Goal: Find specific page/section: Find specific page/section

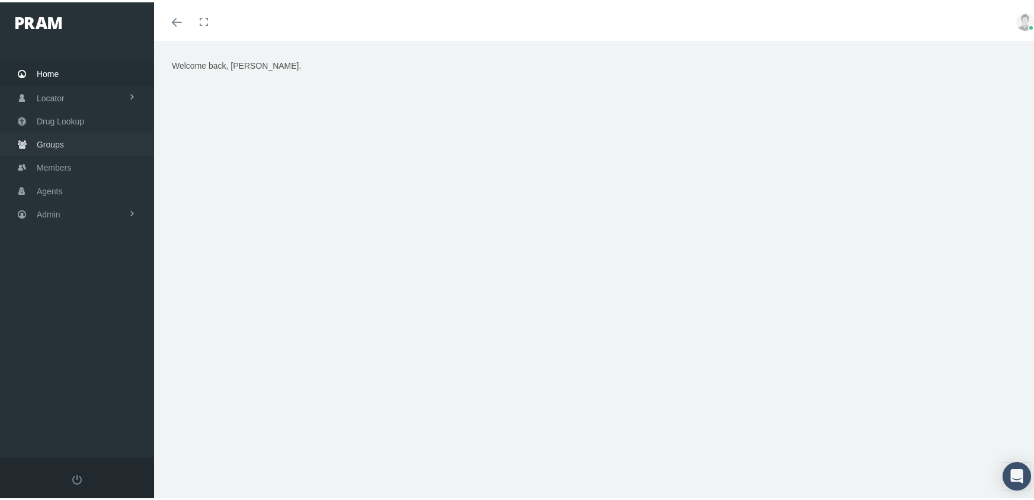
click at [44, 139] on span "Groups" at bounding box center [50, 142] width 27 height 23
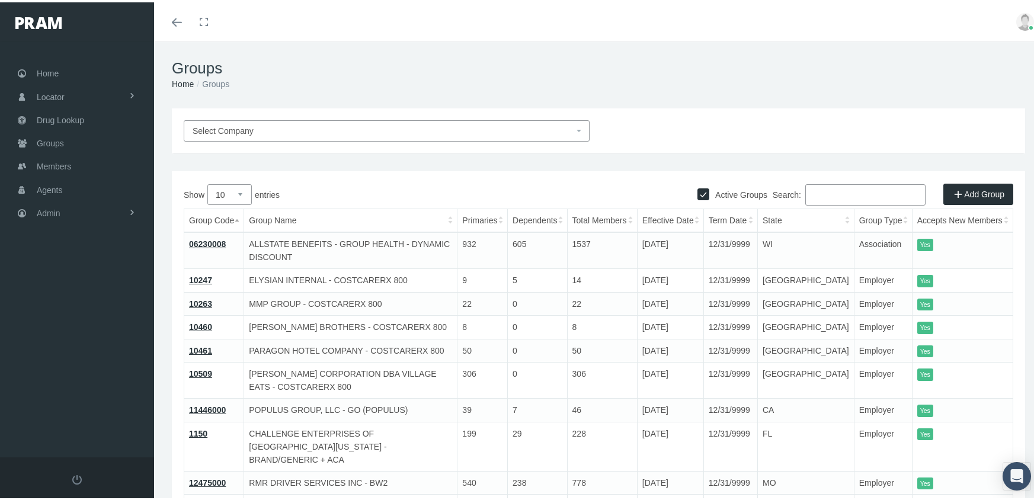
click at [346, 123] on span "Select Company" at bounding box center [383, 128] width 381 height 13
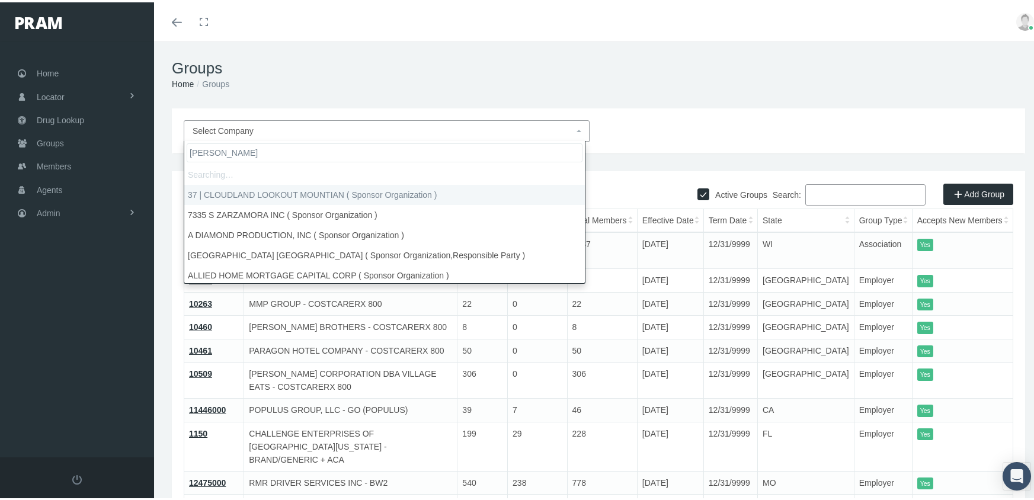
type input "morgan white"
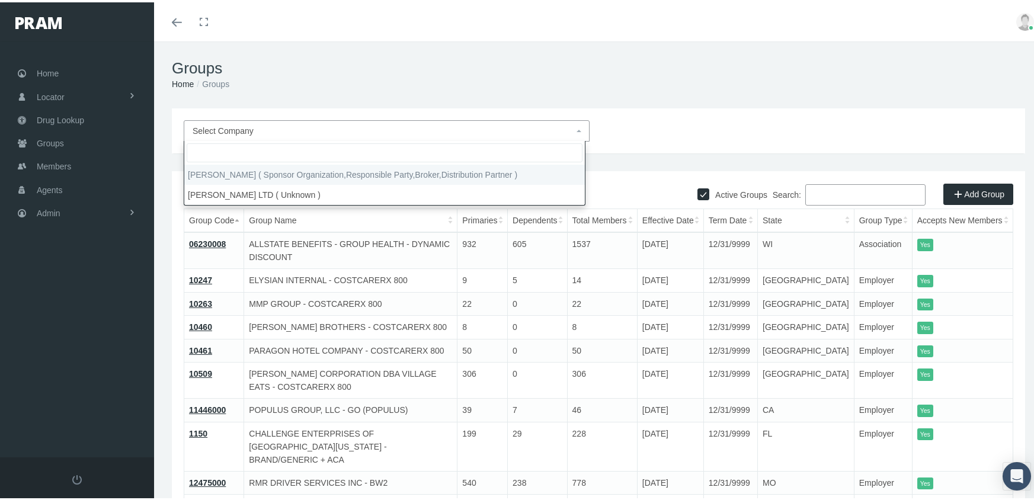
select select "2404"
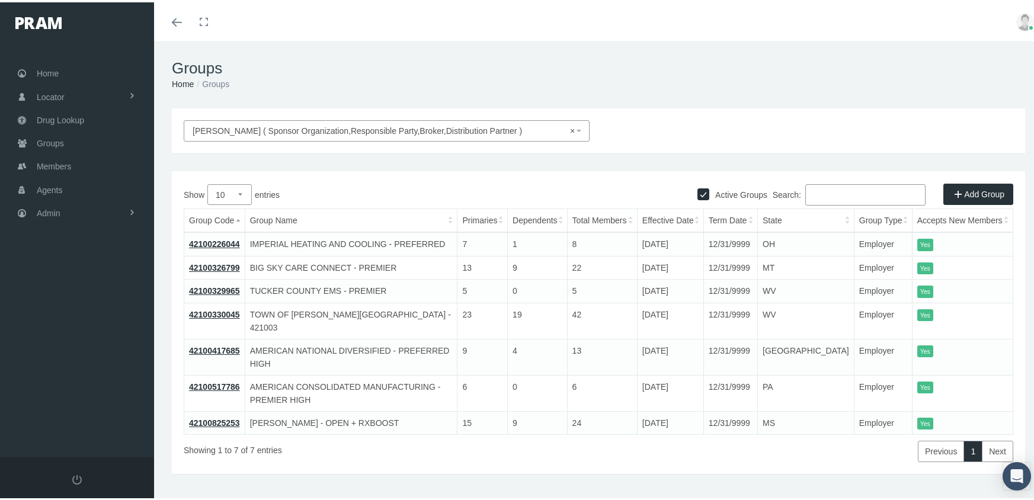
click at [230, 242] on link "42100226044" at bounding box center [214, 241] width 51 height 9
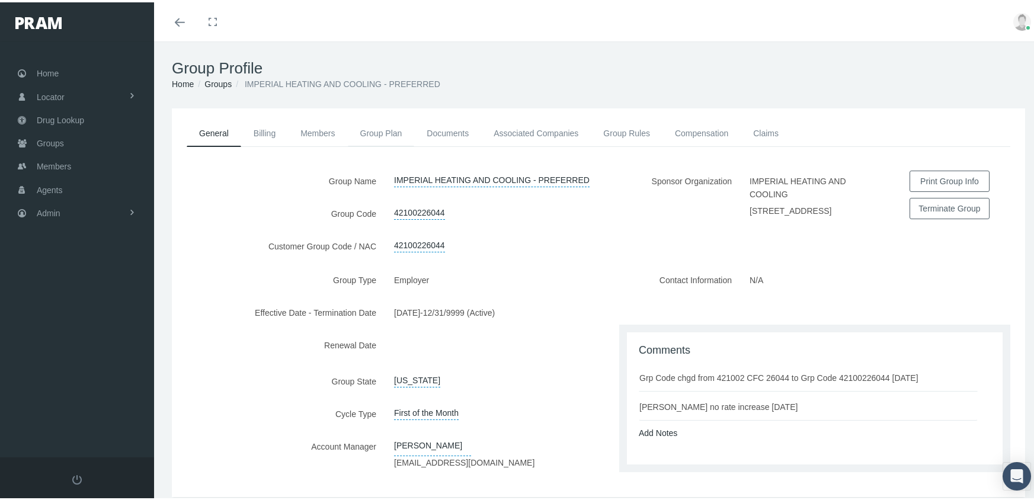
click at [372, 132] on link "Group Plan" at bounding box center [381, 131] width 67 height 26
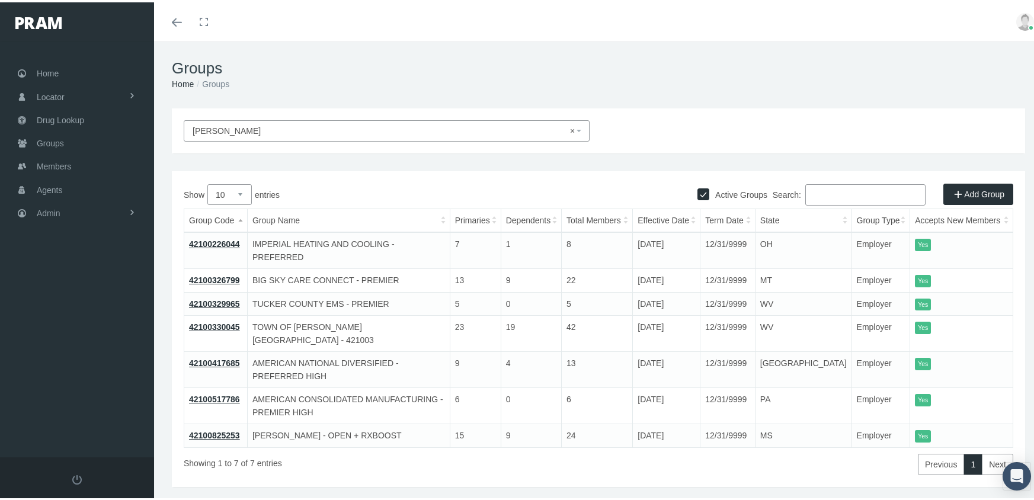
click at [222, 273] on link "42100326799" at bounding box center [214, 277] width 51 height 9
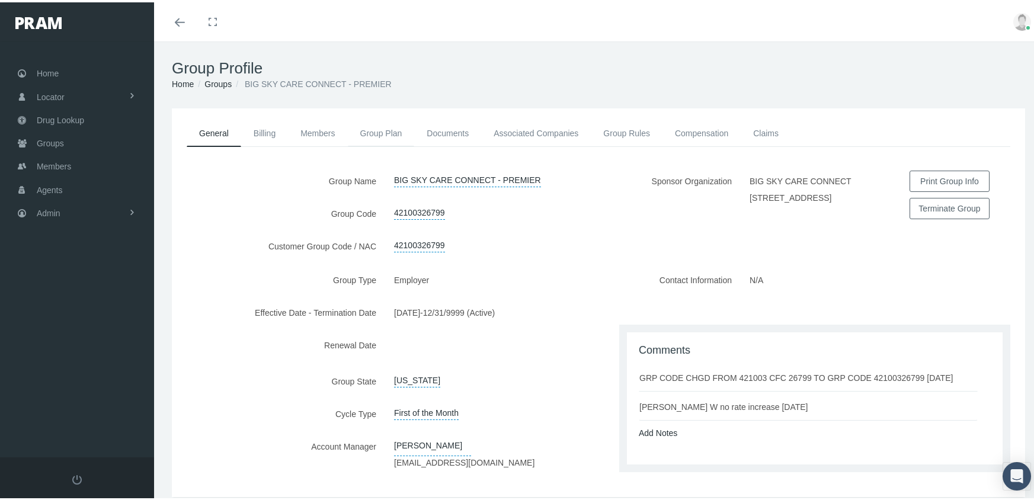
click at [374, 126] on link "Group Plan" at bounding box center [381, 131] width 67 height 26
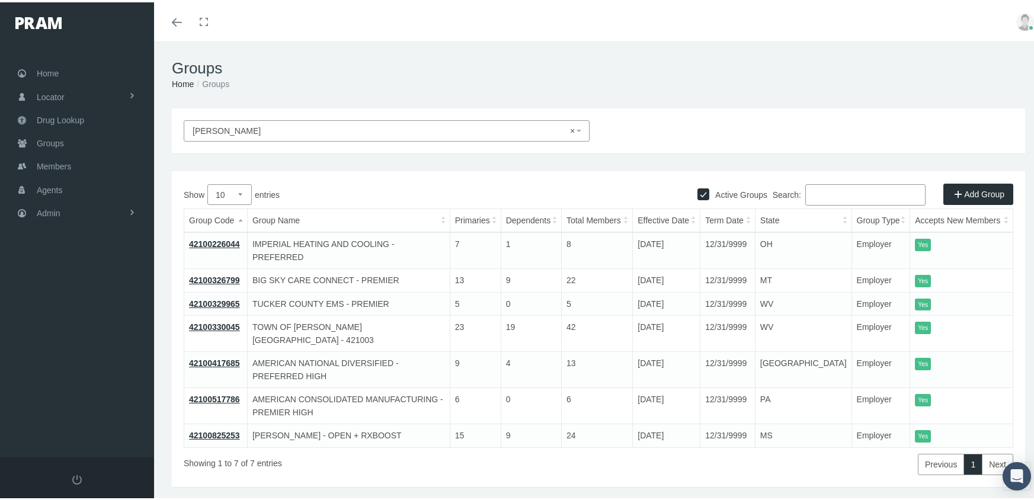
click at [229, 356] on link "42100417685" at bounding box center [214, 360] width 51 height 9
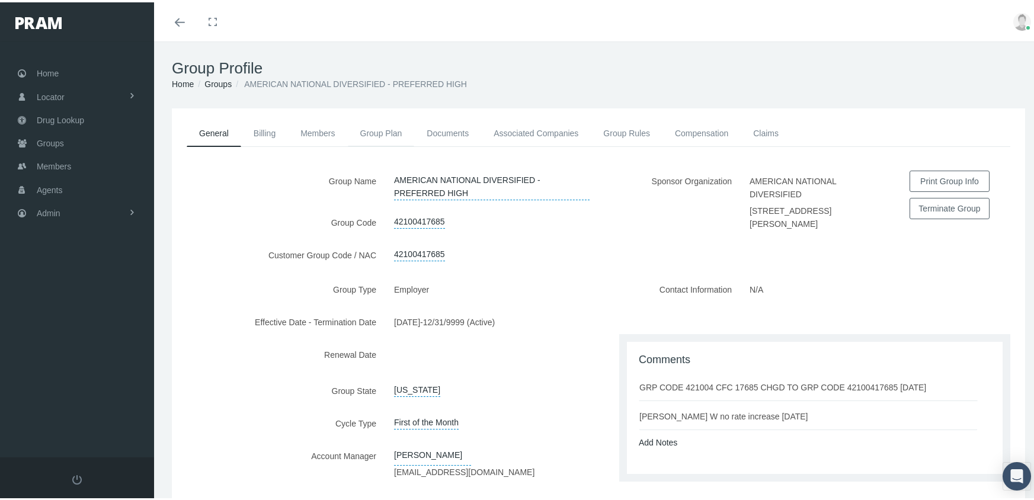
click at [380, 126] on link "Group Plan" at bounding box center [381, 131] width 67 height 26
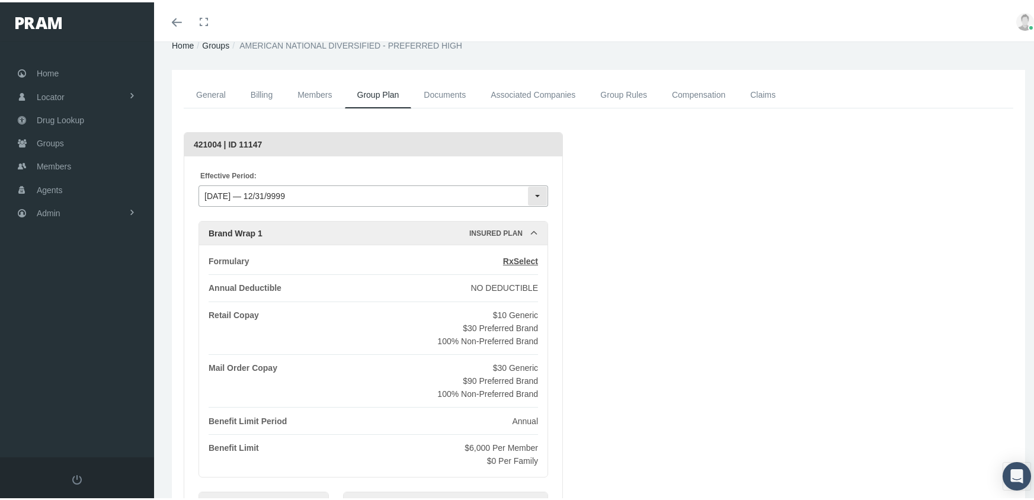
scroll to position [59, 0]
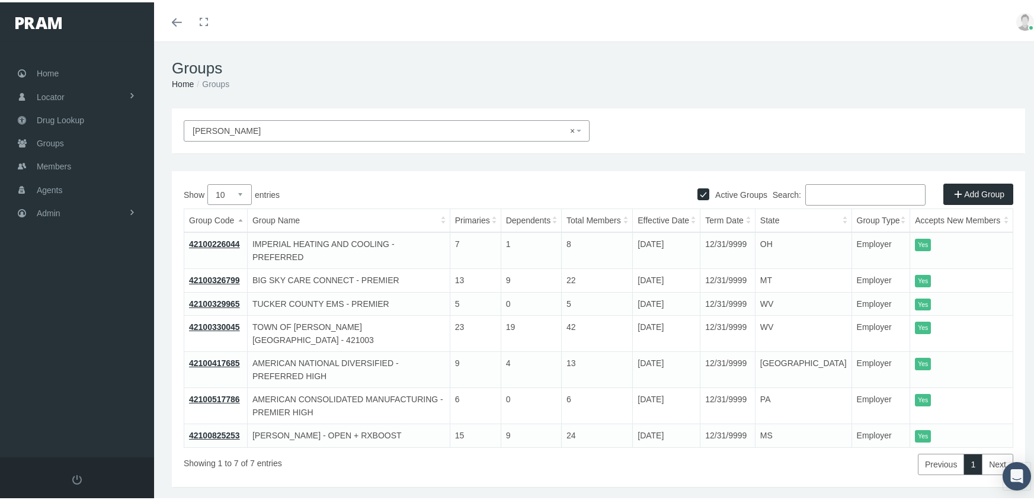
click at [228, 392] on link "42100517786" at bounding box center [214, 396] width 51 height 9
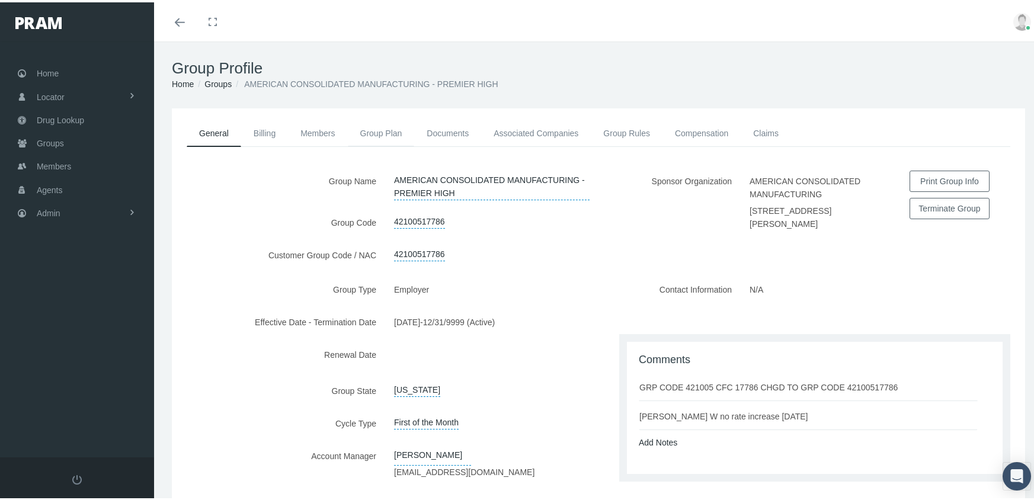
click at [384, 126] on link "Group Plan" at bounding box center [381, 131] width 67 height 26
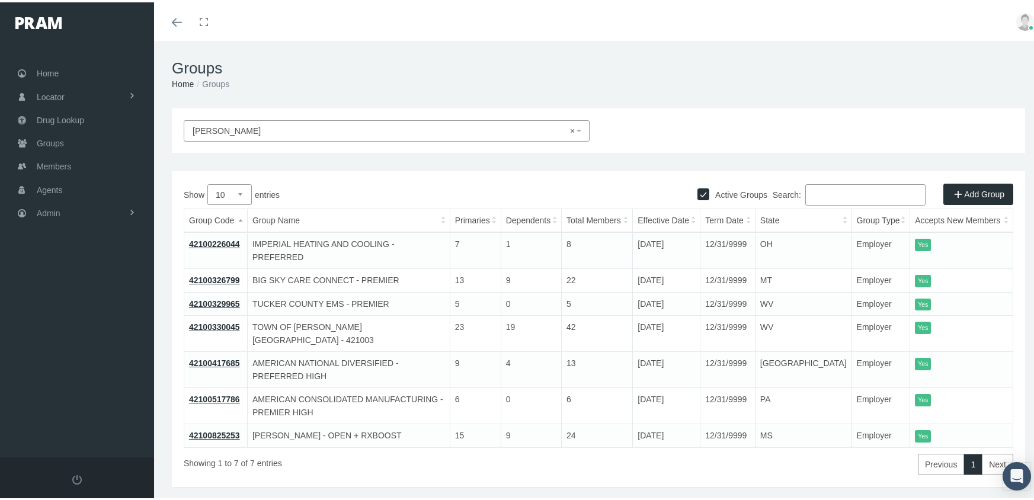
click at [204, 428] on link "42100825253" at bounding box center [214, 432] width 51 height 9
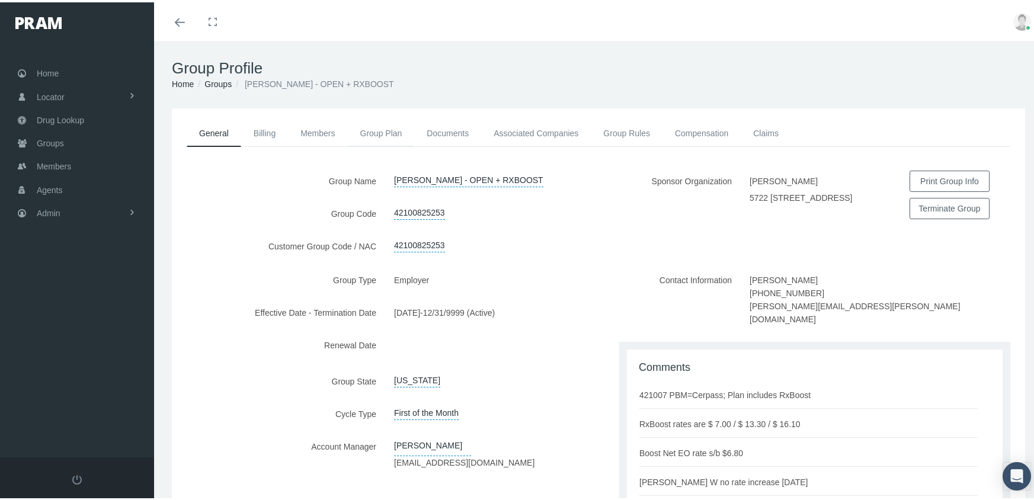
click at [377, 132] on link "Group Plan" at bounding box center [381, 131] width 67 height 26
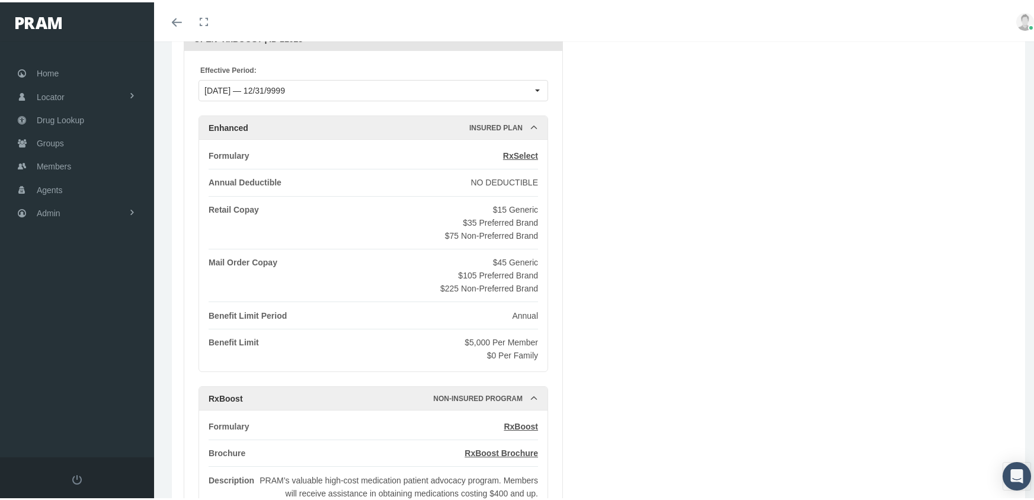
scroll to position [237, 0]
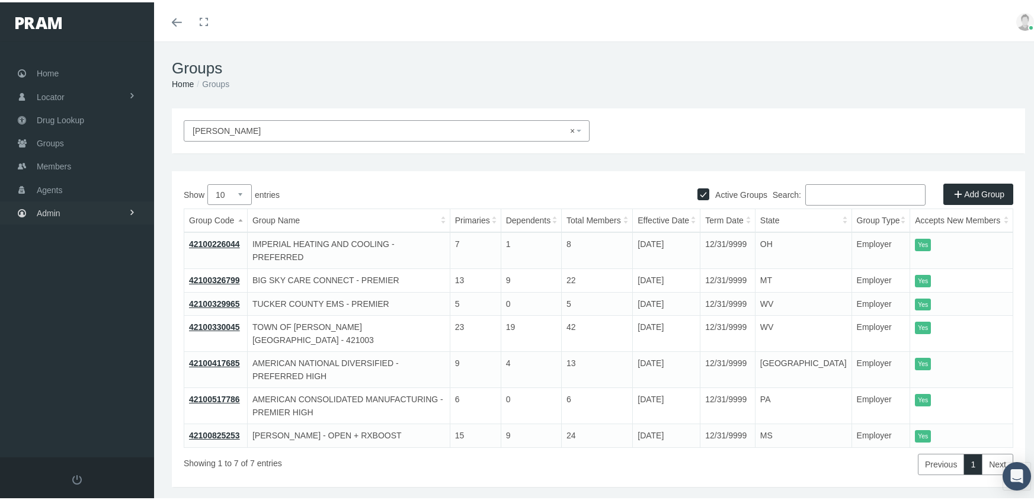
click at [49, 204] on span "Admin" at bounding box center [49, 211] width 24 height 23
click at [61, 379] on span "Company Plans" at bounding box center [78, 389] width 59 height 20
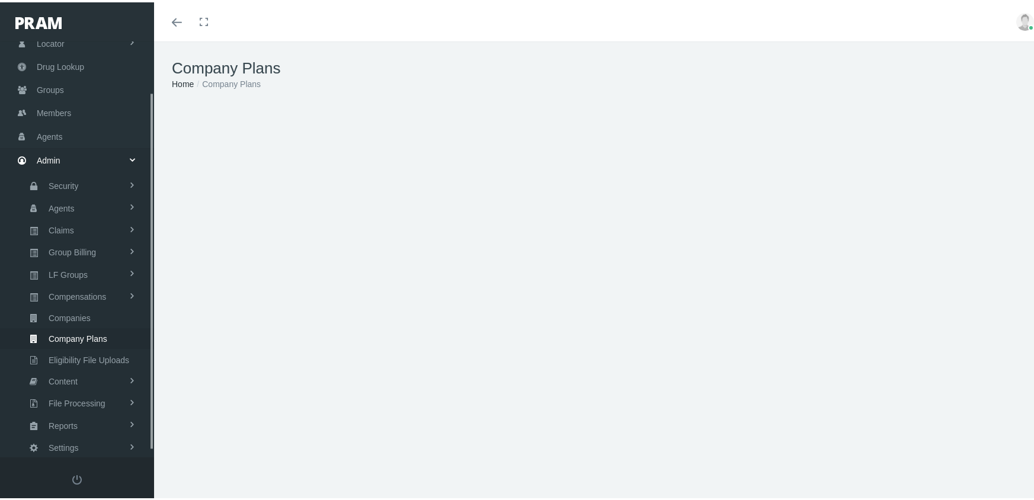
scroll to position [66, 0]
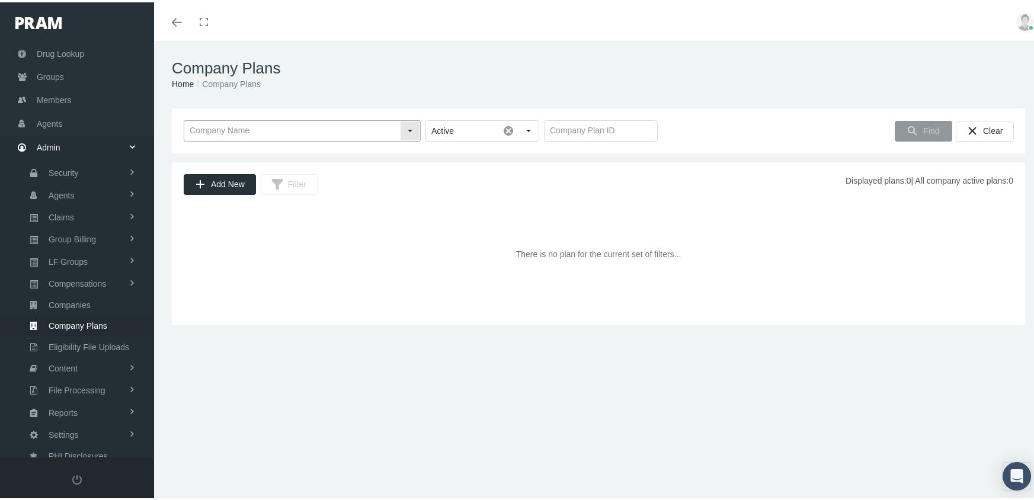
click at [265, 124] on input "text" at bounding box center [292, 129] width 216 height 20
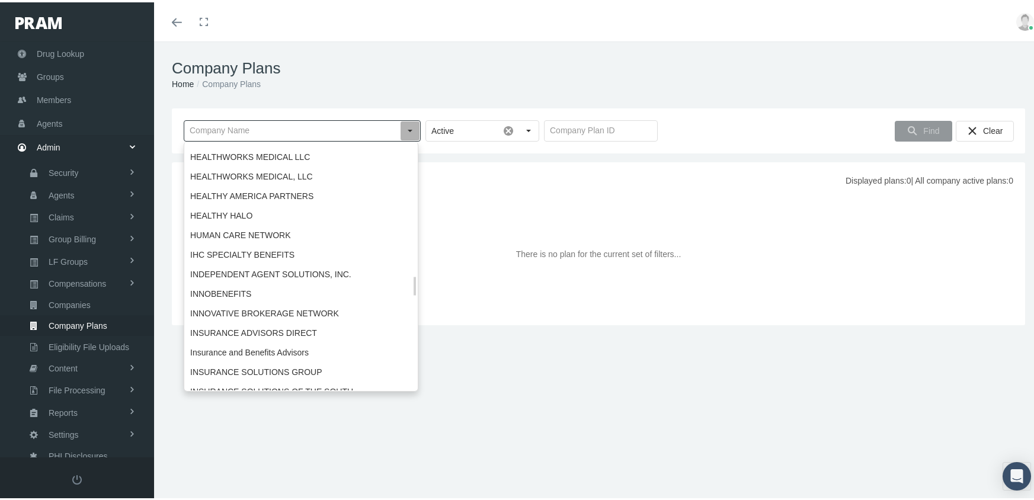
scroll to position [1837, 0]
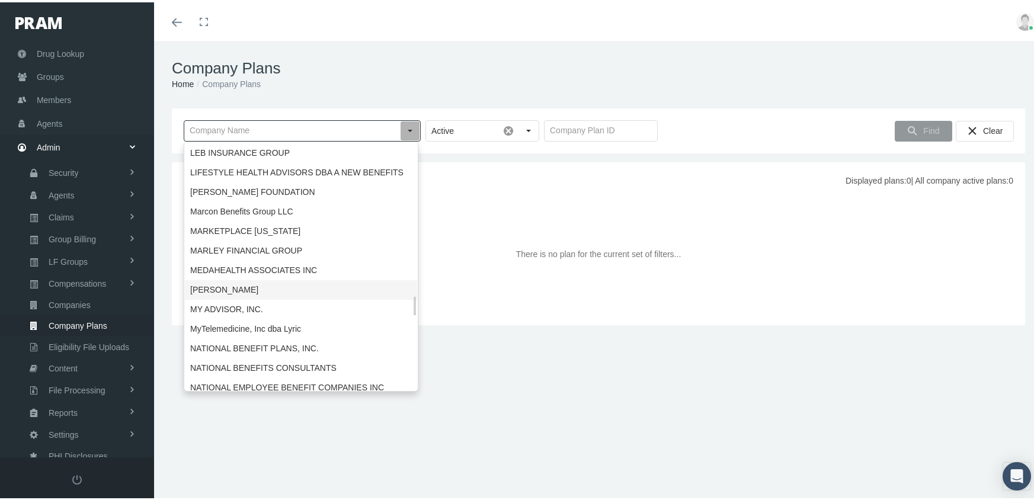
click at [252, 290] on div "[PERSON_NAME]" at bounding box center [301, 288] width 232 height 20
type input "[PERSON_NAME]"
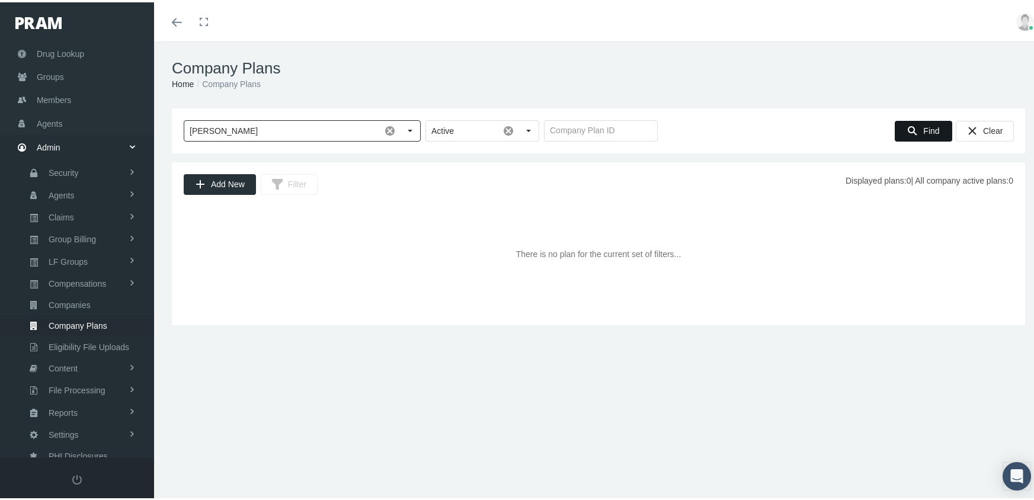
click at [923, 126] on span "Find" at bounding box center [931, 128] width 16 height 9
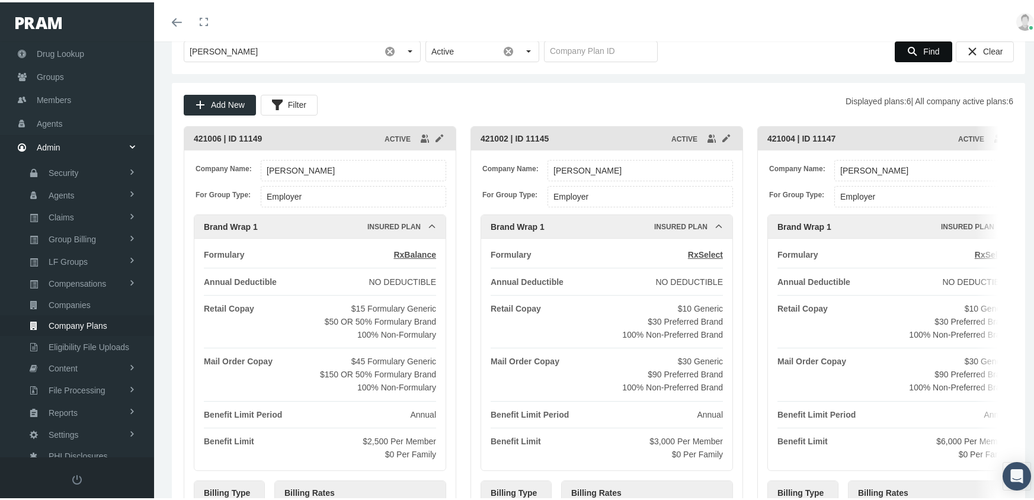
scroll to position [178, 0]
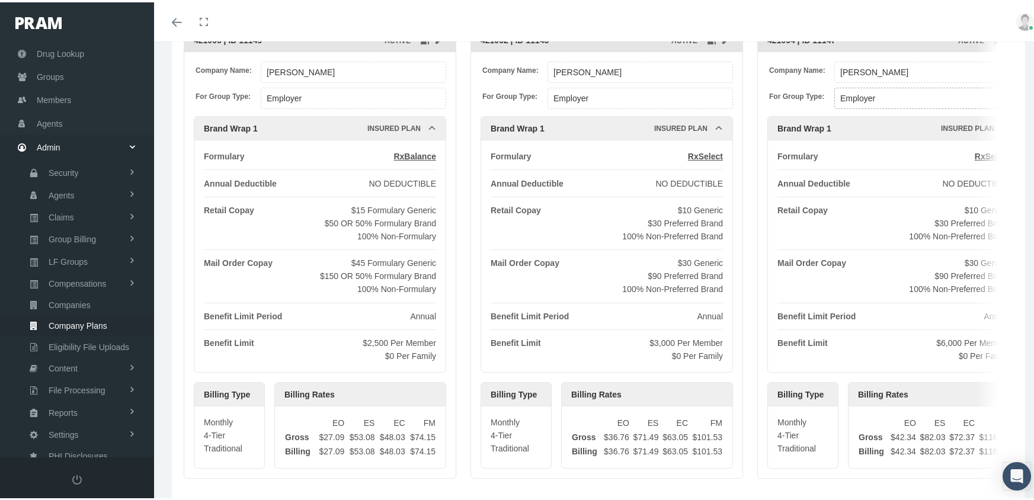
click at [988, 105] on input "Employer" at bounding box center [927, 96] width 184 height 20
click at [762, 290] on div "Company Name: MORGAN WHITE For Group Type: Employer Brand Wrap 1 Insured Plan F…" at bounding box center [893, 263] width 271 height 426
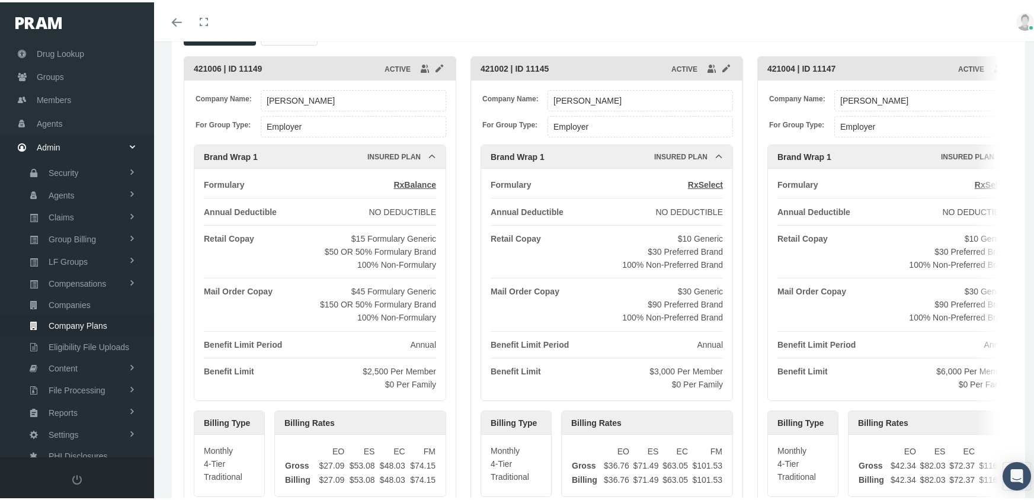
scroll to position [133, 0]
